Goal: Find specific page/section: Find specific page/section

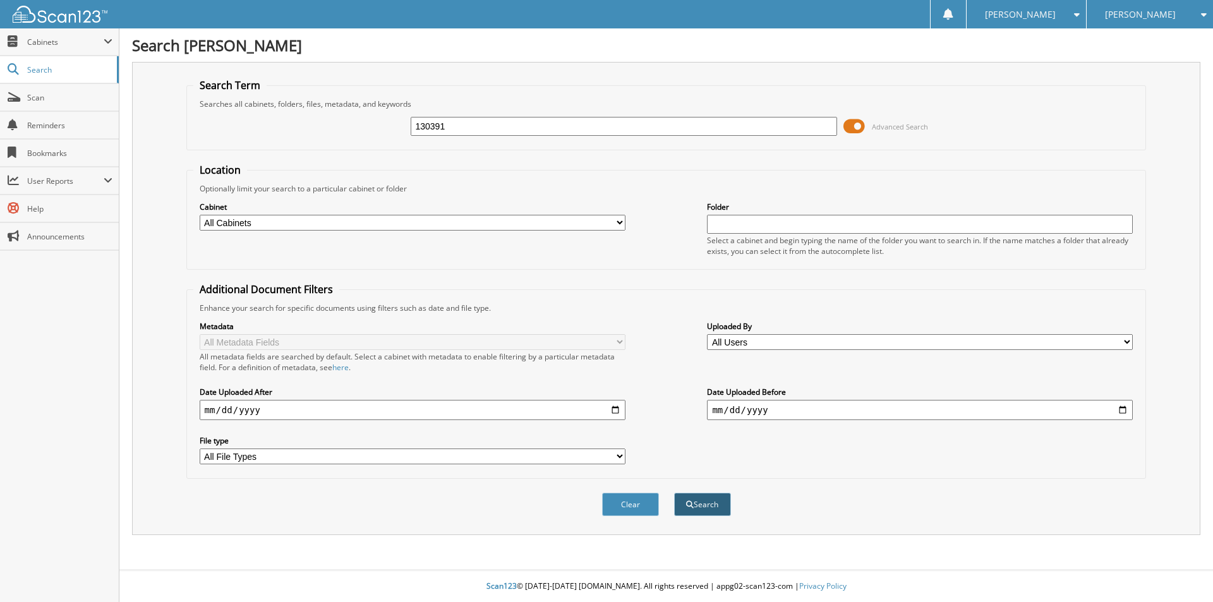
type input "130391"
click at [697, 503] on button "Search" at bounding box center [702, 504] width 57 height 23
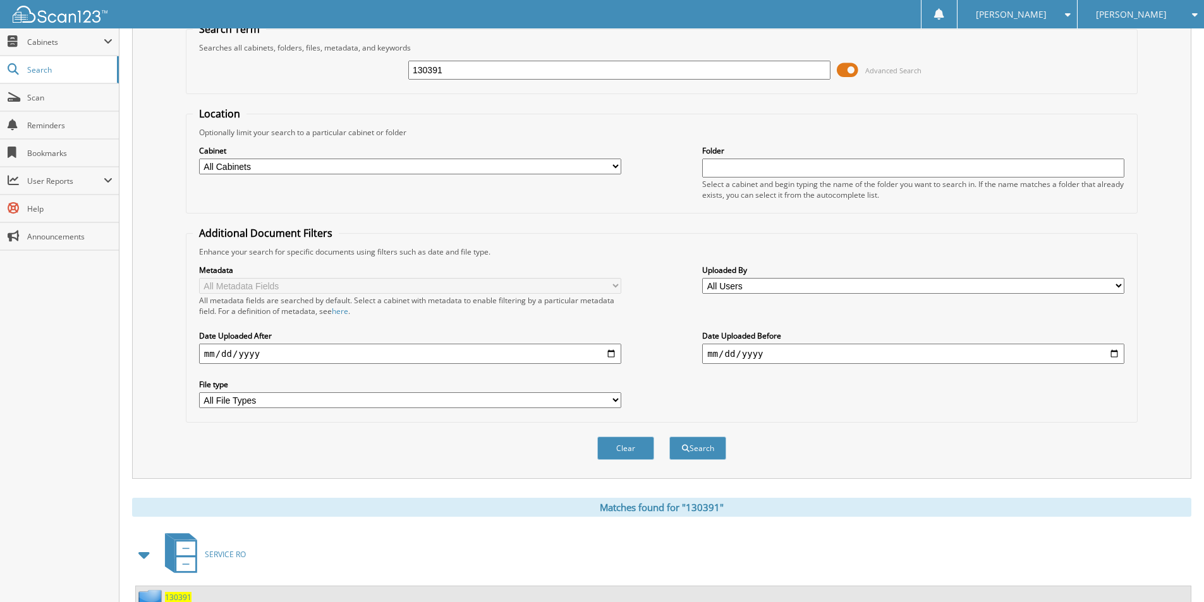
scroll to position [174, 0]
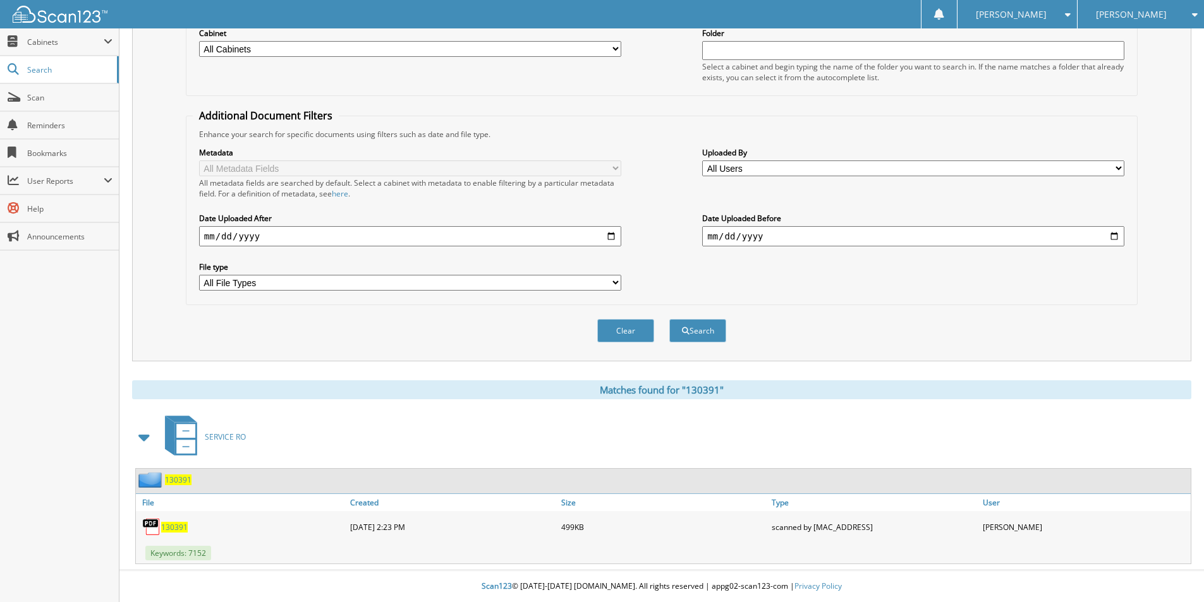
click at [165, 531] on span "130391" at bounding box center [174, 527] width 27 height 11
